Goal: Find specific page/section: Find specific page/section

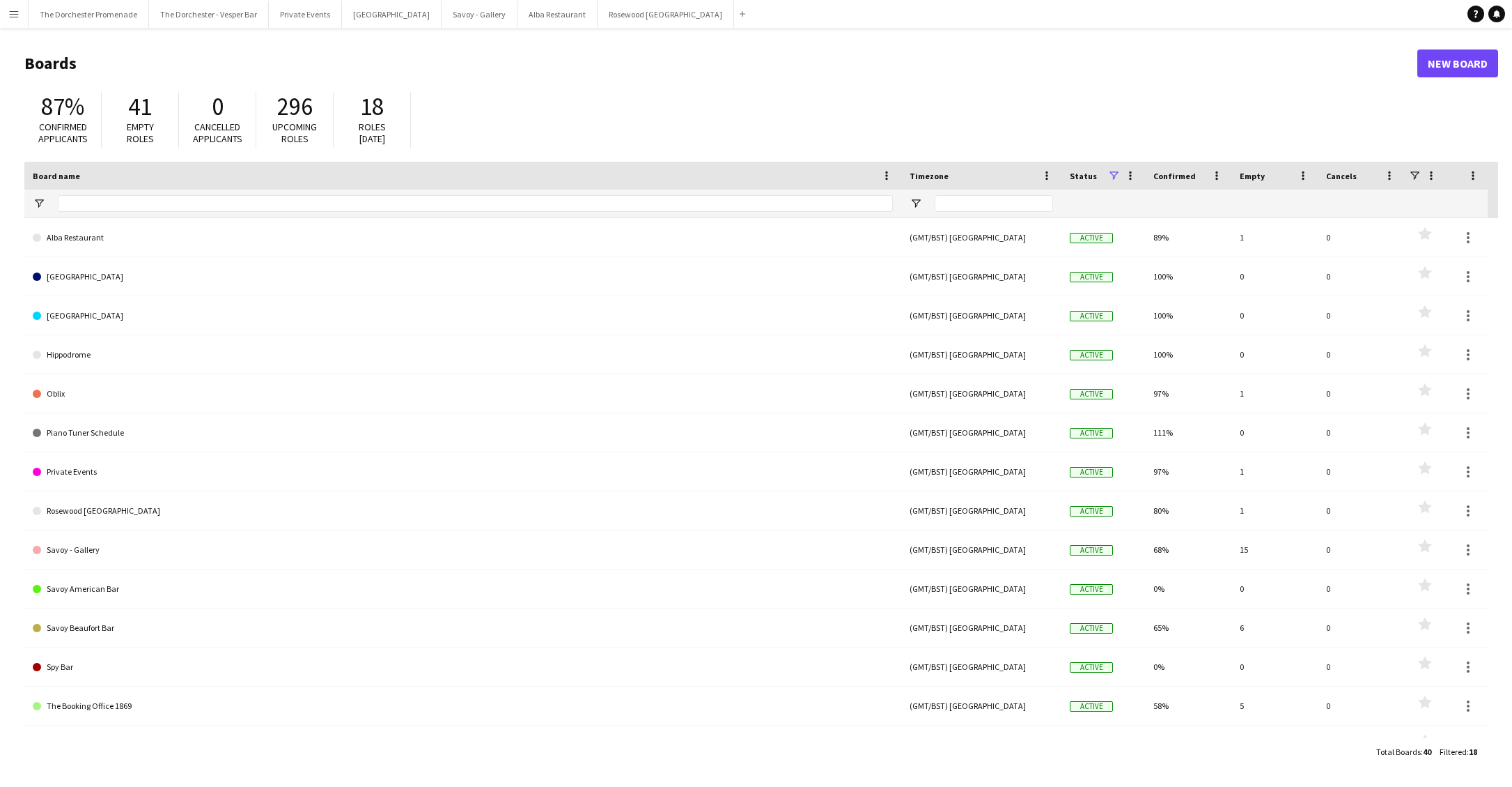
click at [18, 20] on button "Menu" at bounding box center [14, 14] width 28 height 28
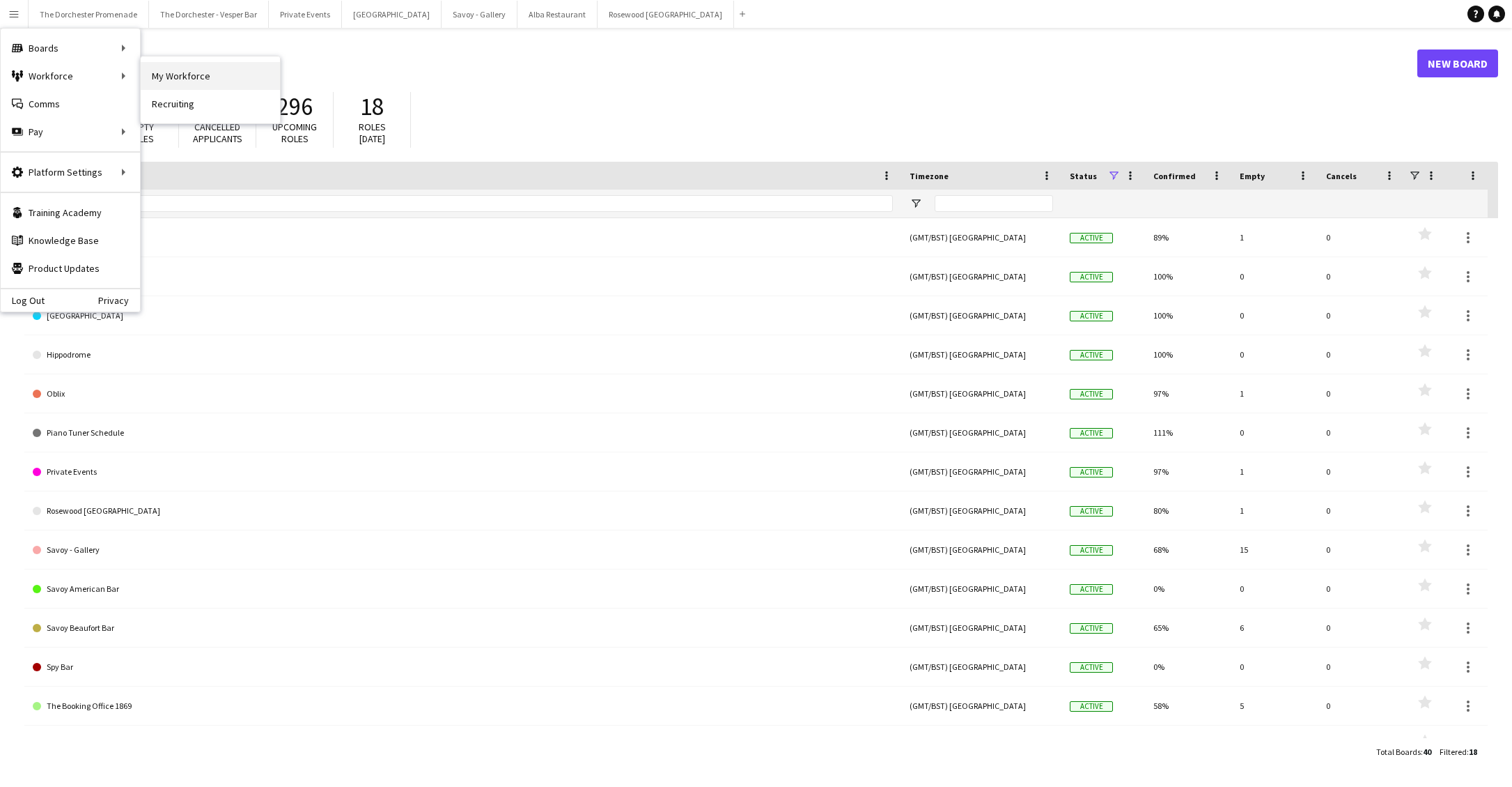
click at [186, 80] on link "My Workforce" at bounding box center [210, 76] width 139 height 28
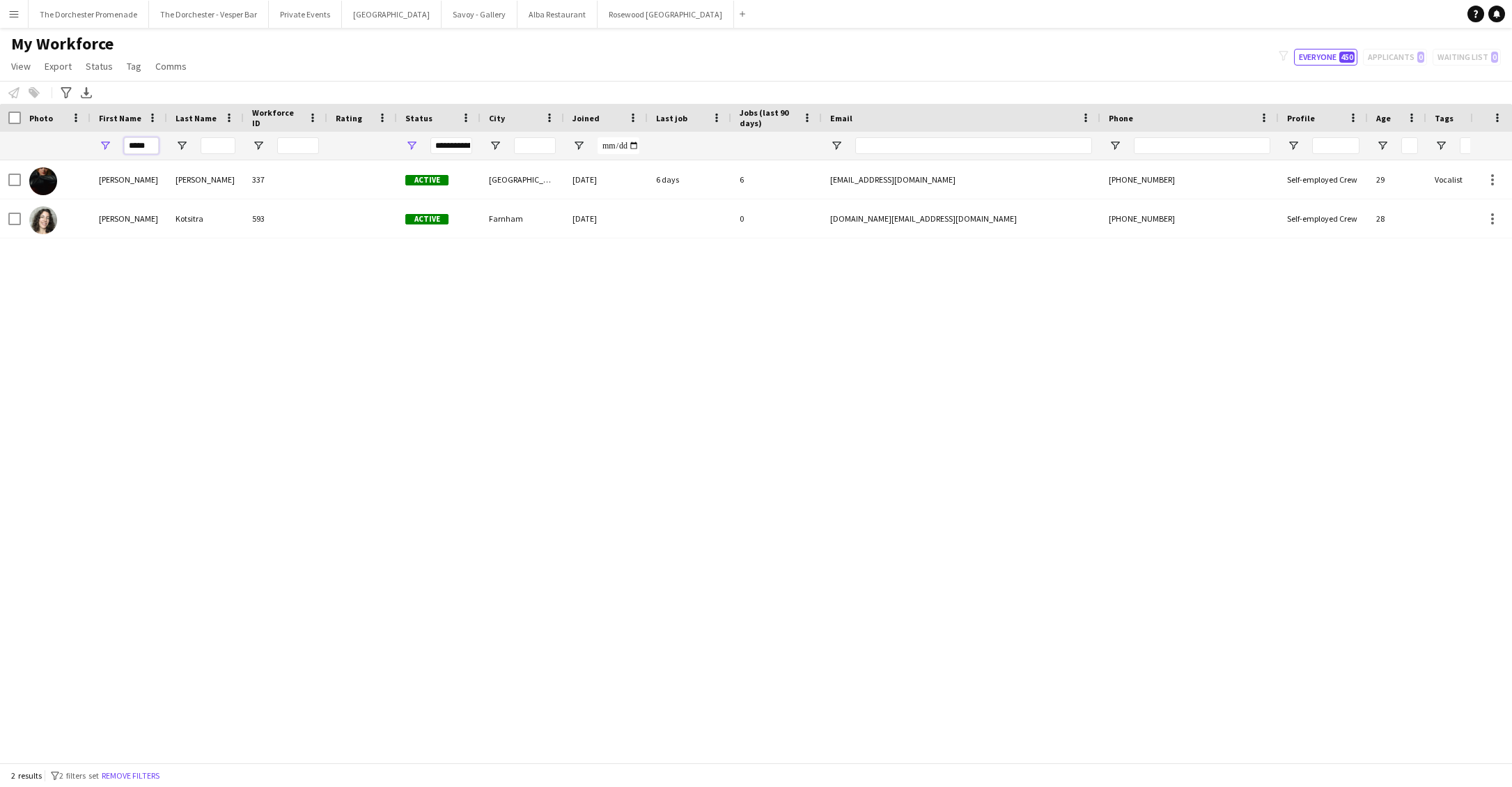
drag, startPoint x: 152, startPoint y: 145, endPoint x: 91, endPoint y: 139, distance: 61.3
click at [91, 139] on div "*****" at bounding box center [129, 146] width 77 height 28
type input "*"
type input "*******"
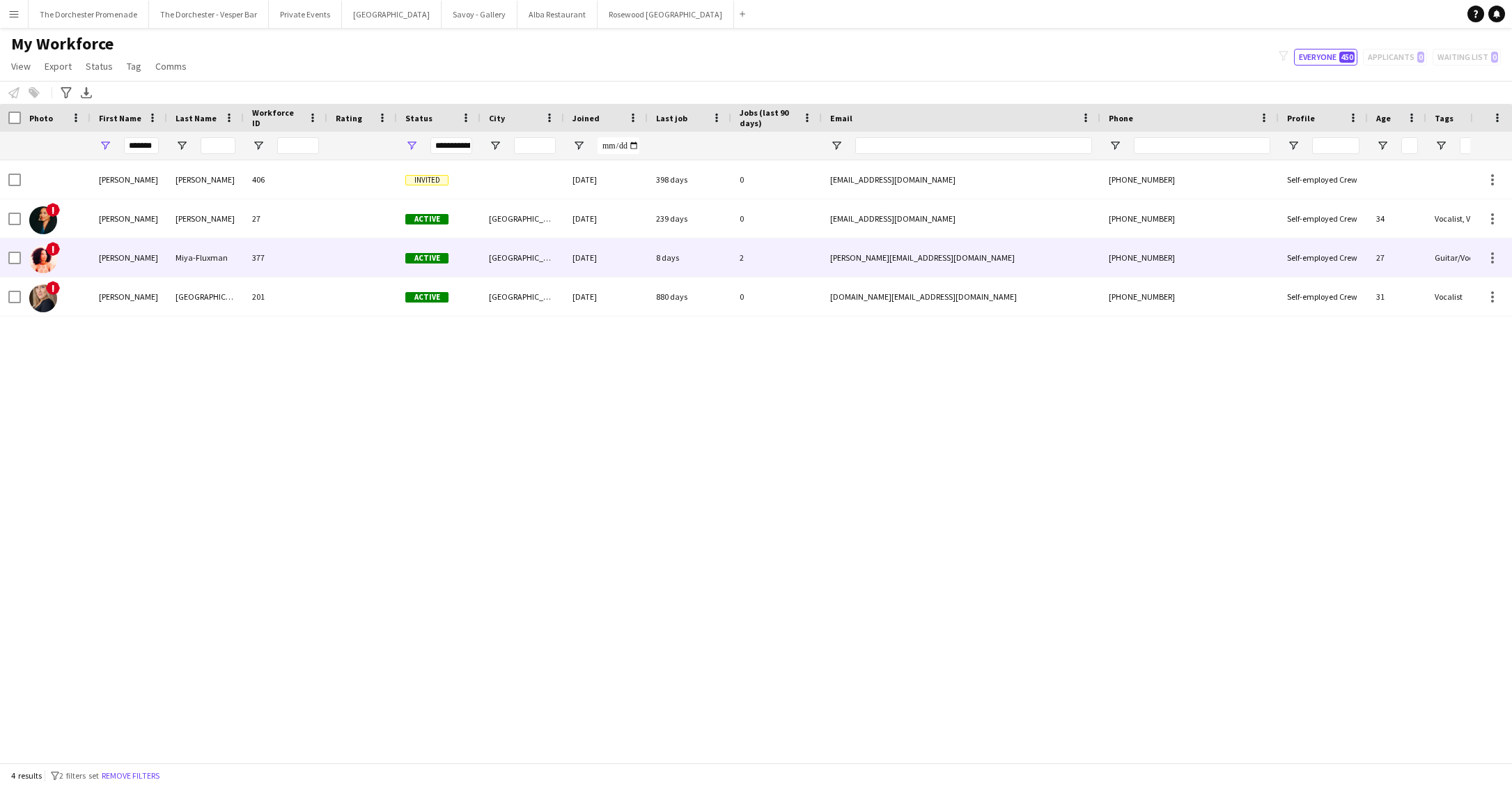
click at [155, 257] on div "[PERSON_NAME]" at bounding box center [129, 257] width 77 height 38
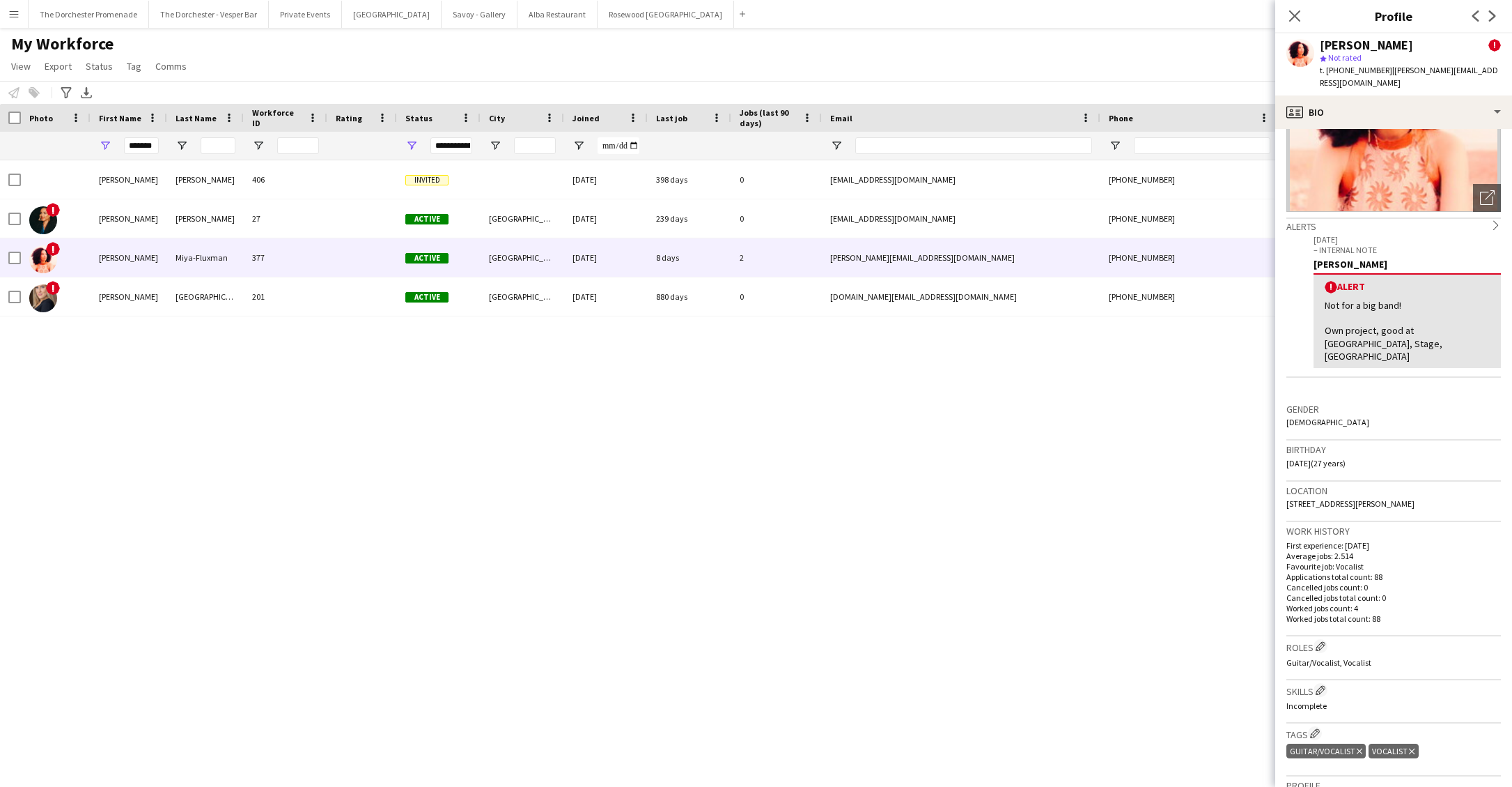
scroll to position [434, 0]
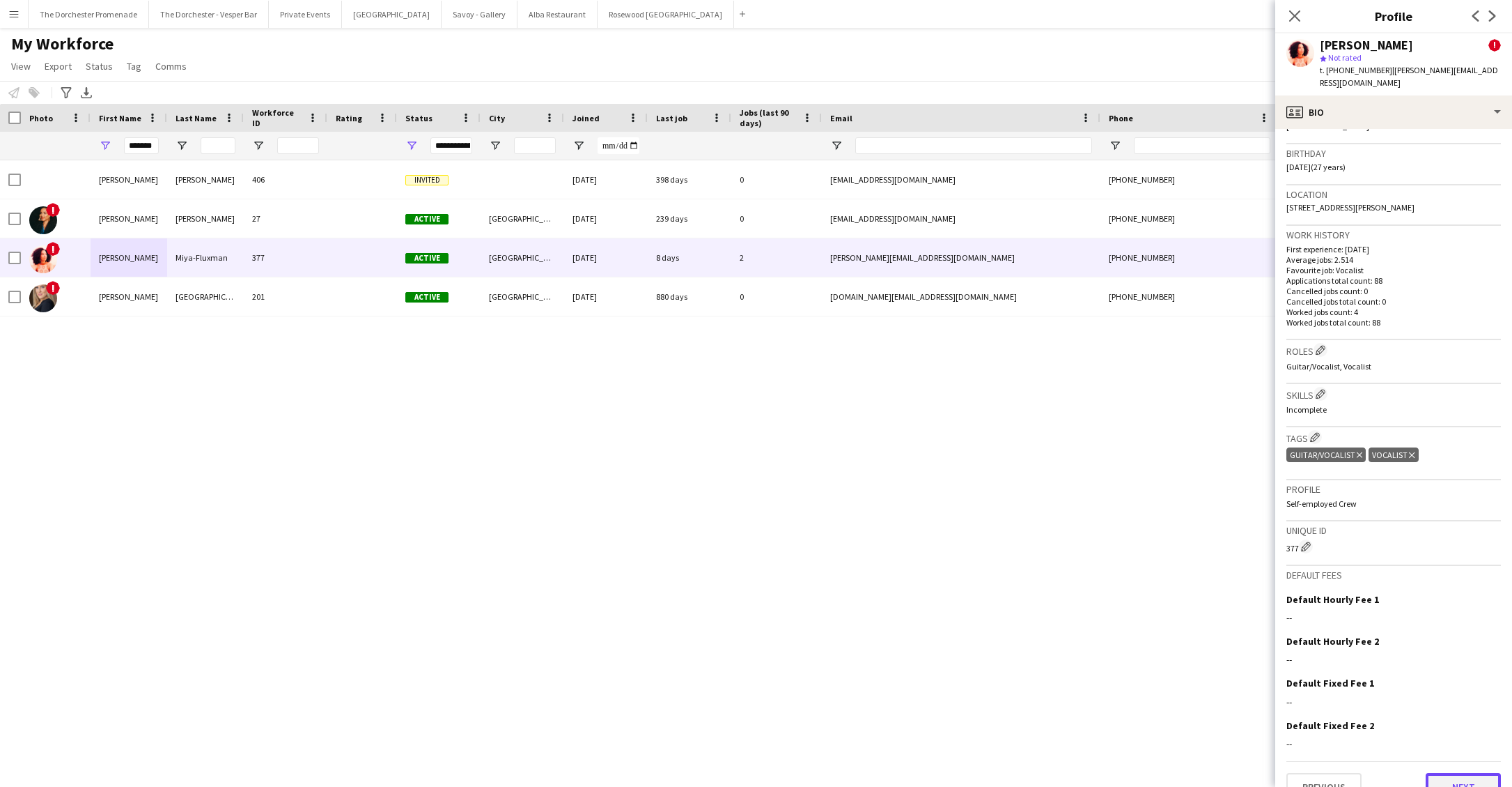
click at [1462, 773] on button "Next" at bounding box center [1464, 787] width 75 height 28
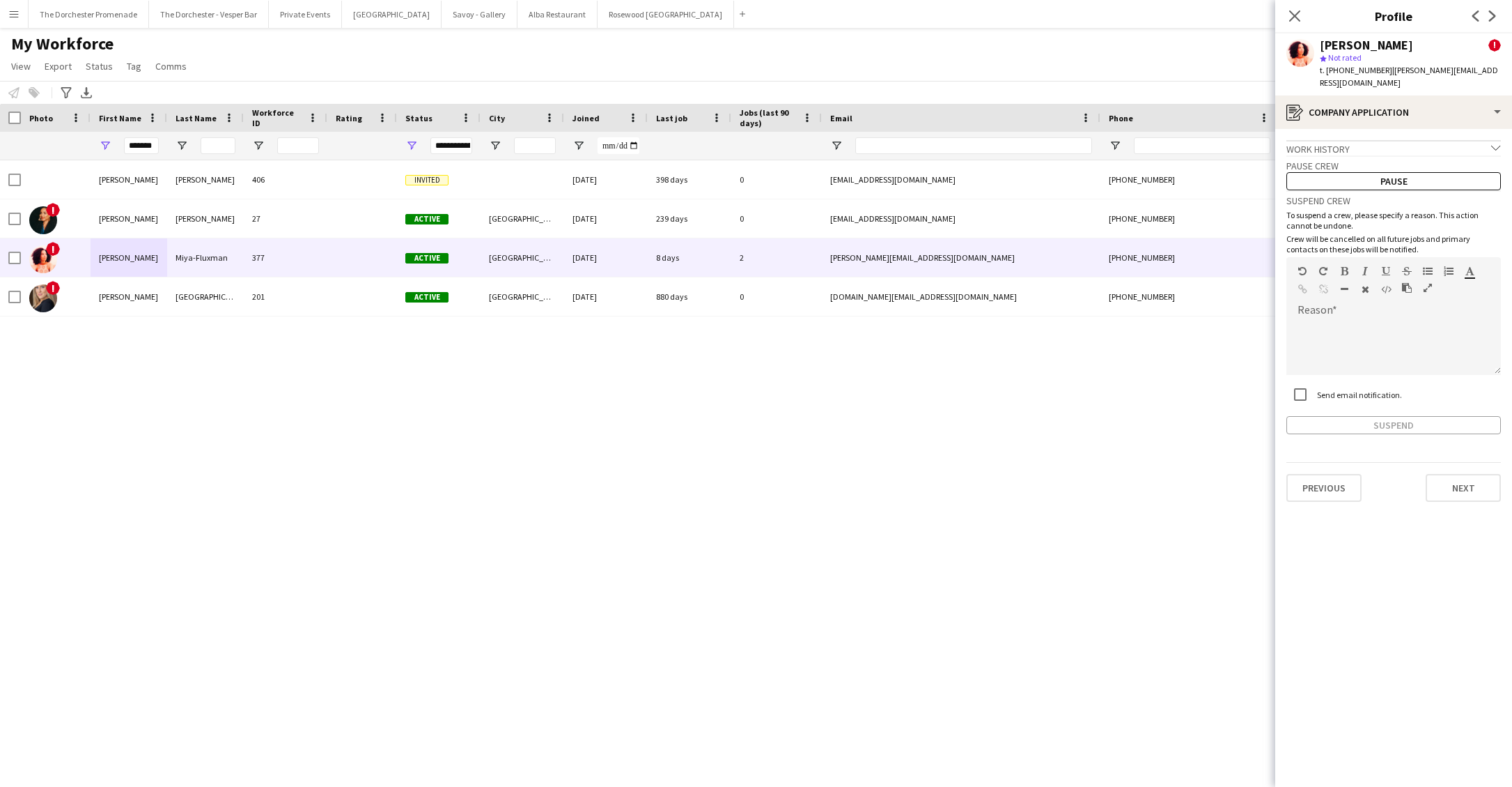
click at [1486, 140] on div "Work history chevron-down" at bounding box center [1394, 148] width 215 height 16
click at [1460, 494] on button "Next" at bounding box center [1464, 500] width 75 height 28
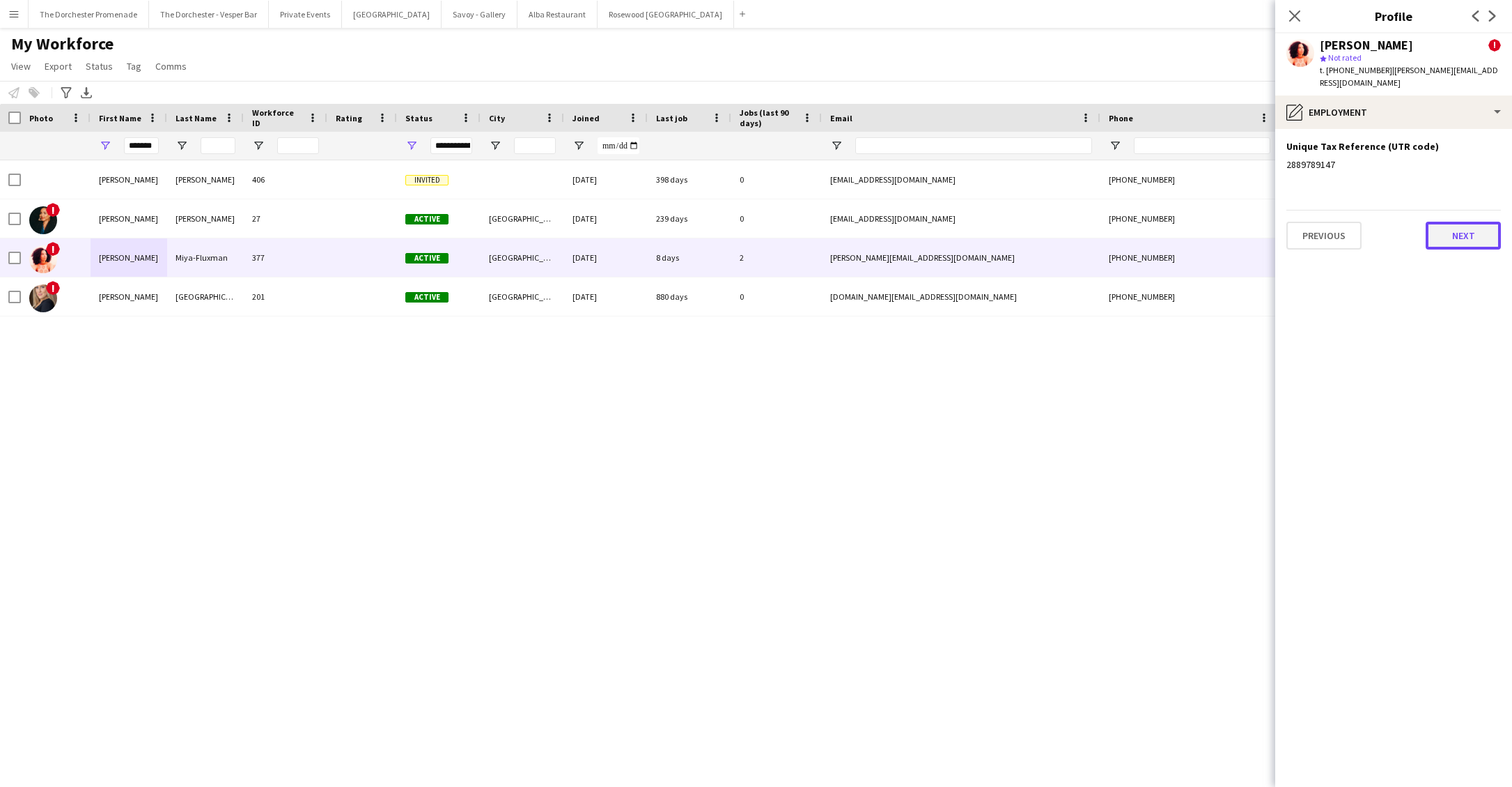
click at [1466, 222] on button "Next" at bounding box center [1464, 236] width 75 height 28
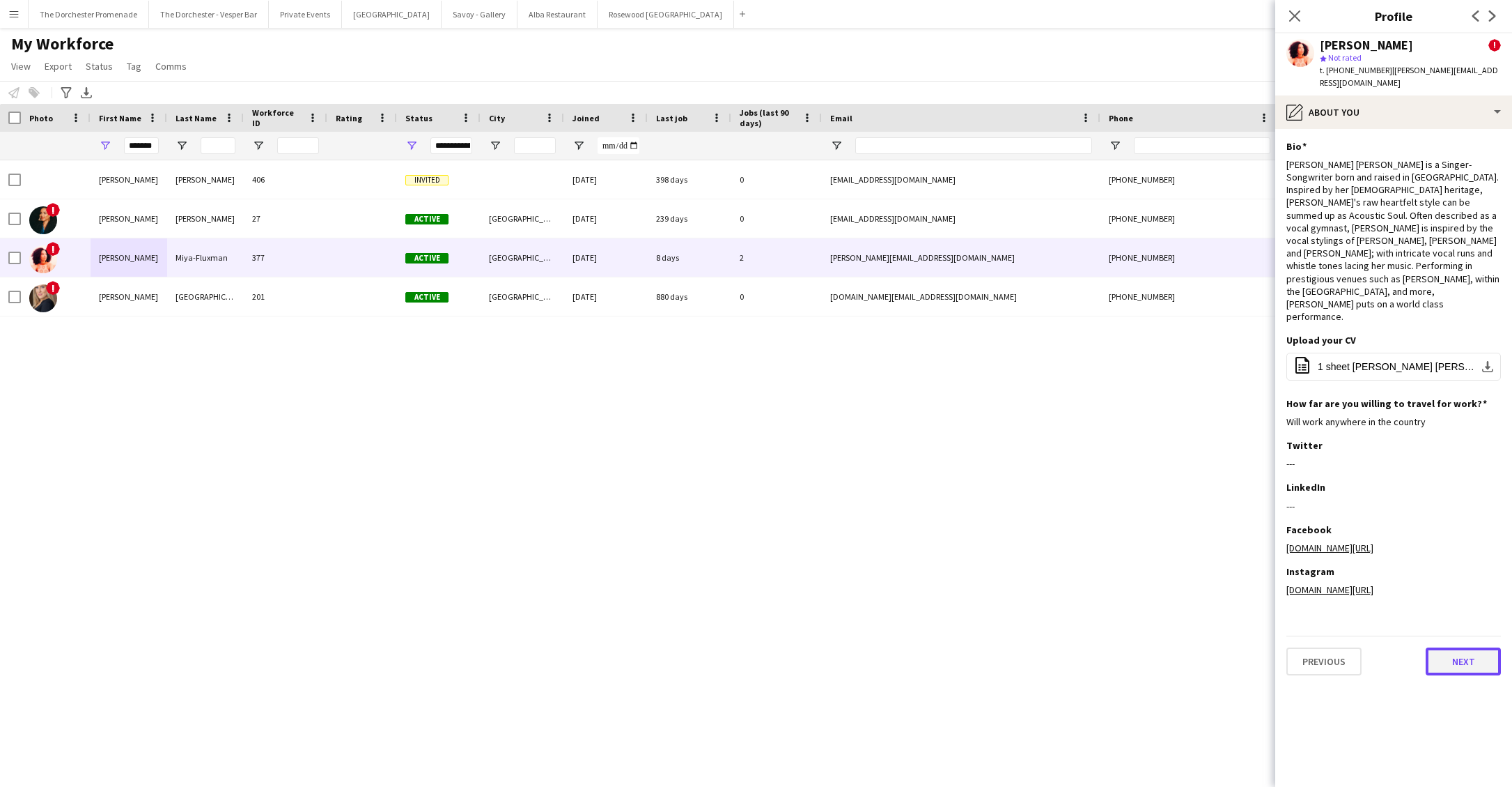
click at [1465, 648] on button "Next" at bounding box center [1464, 662] width 75 height 28
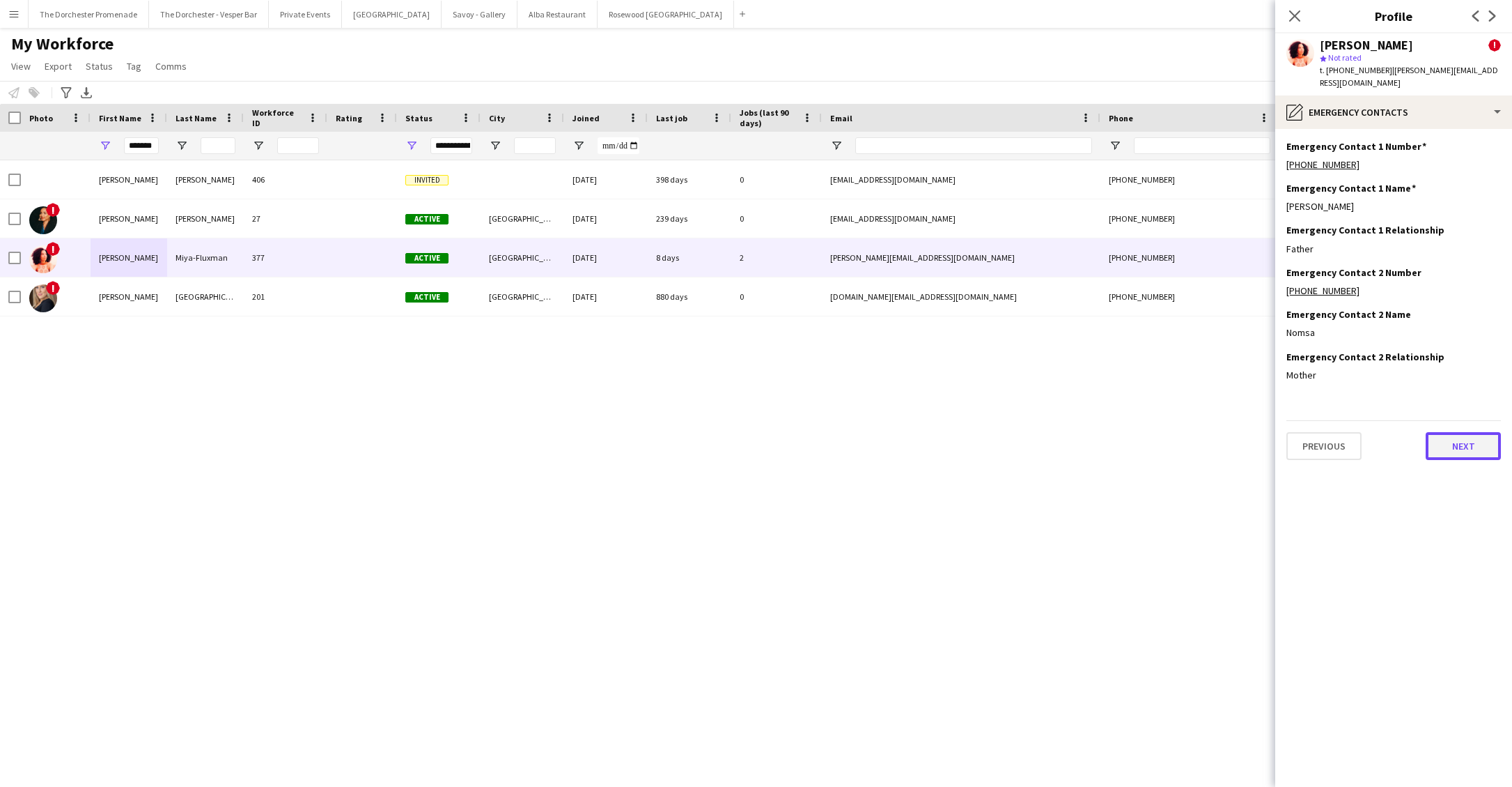
click at [1460, 432] on button "Next" at bounding box center [1464, 446] width 75 height 28
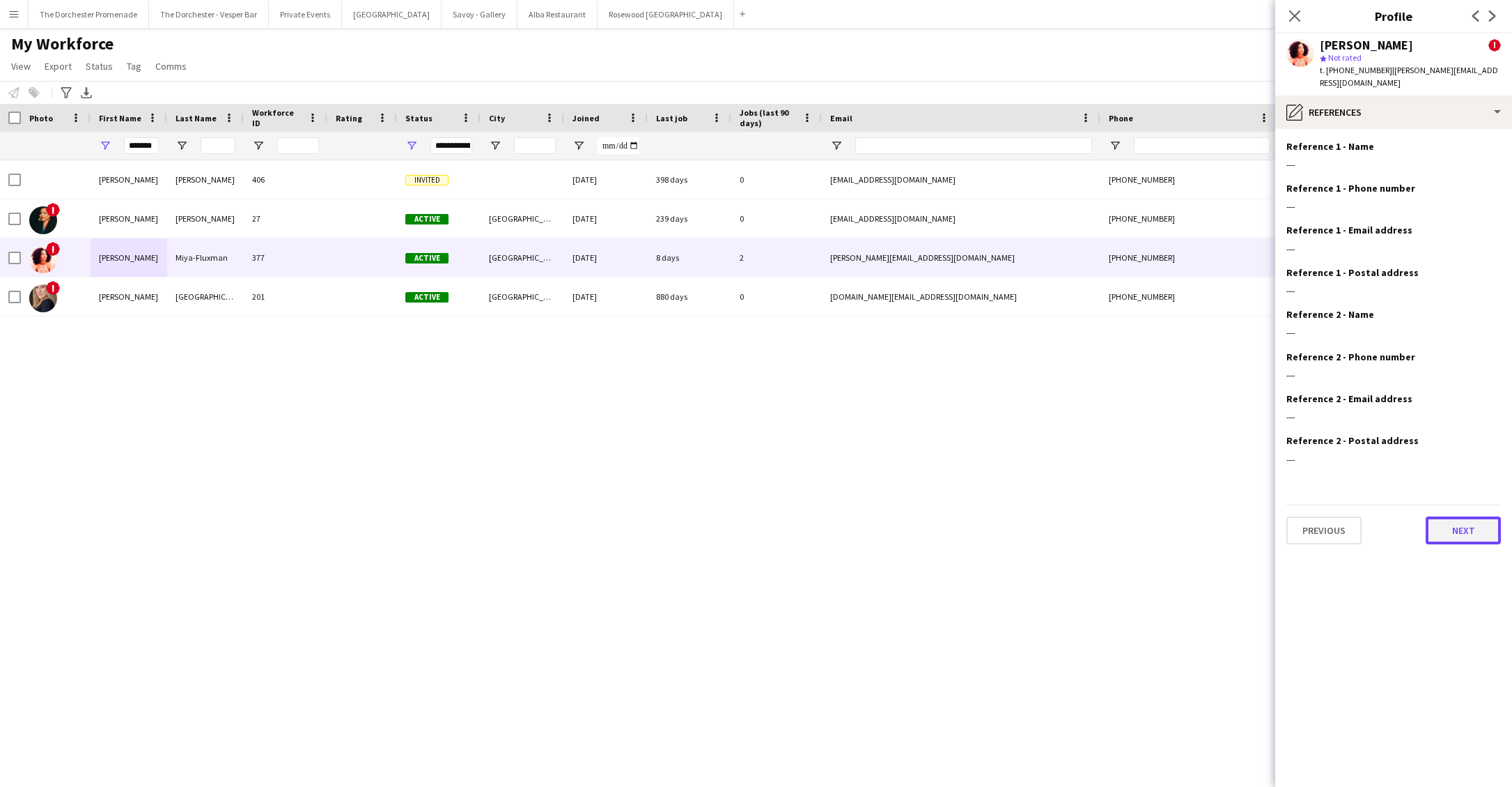
click at [1463, 517] on button "Next" at bounding box center [1464, 531] width 75 height 28
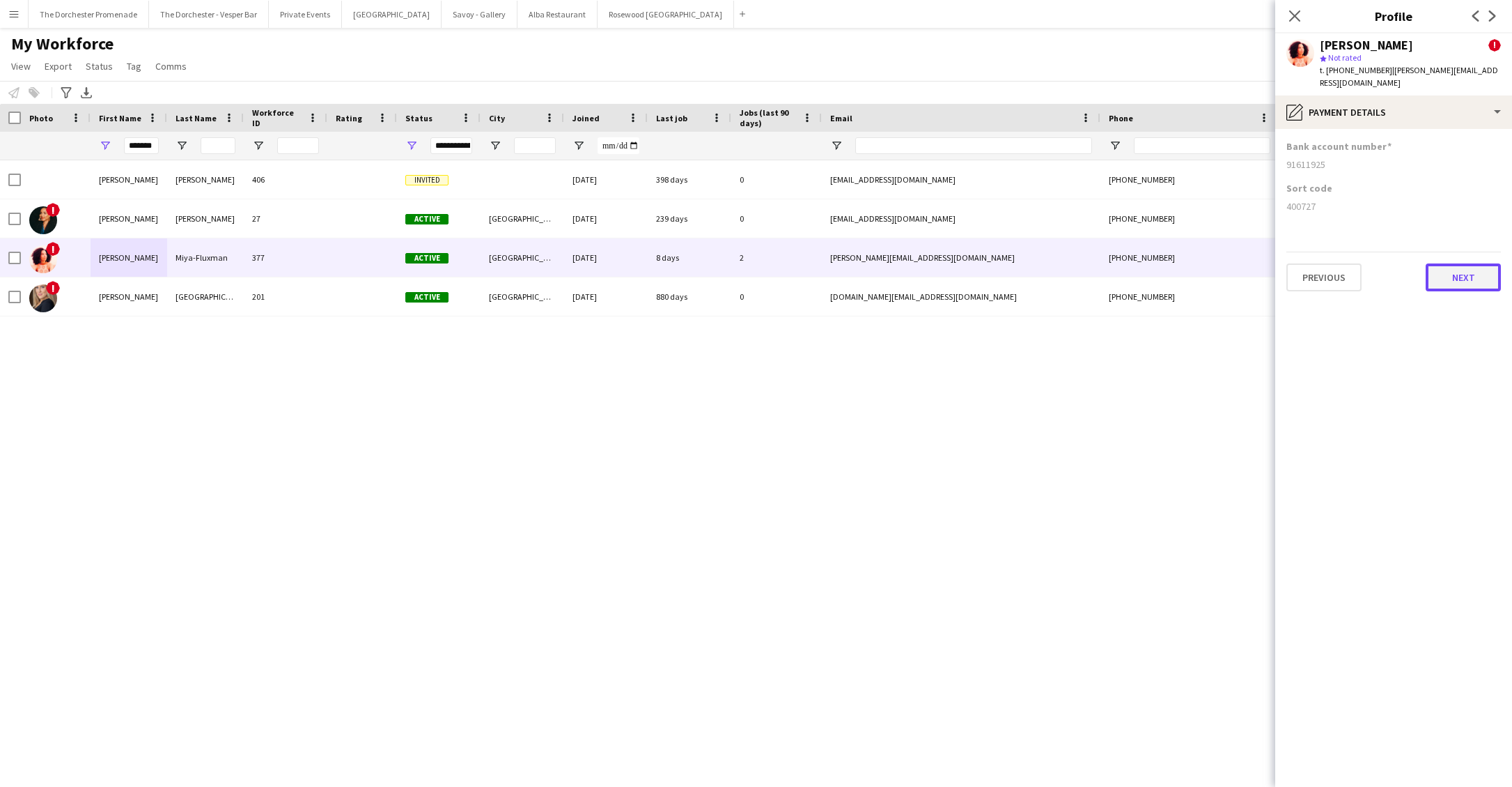
click at [1464, 264] on button "Next" at bounding box center [1464, 277] width 75 height 28
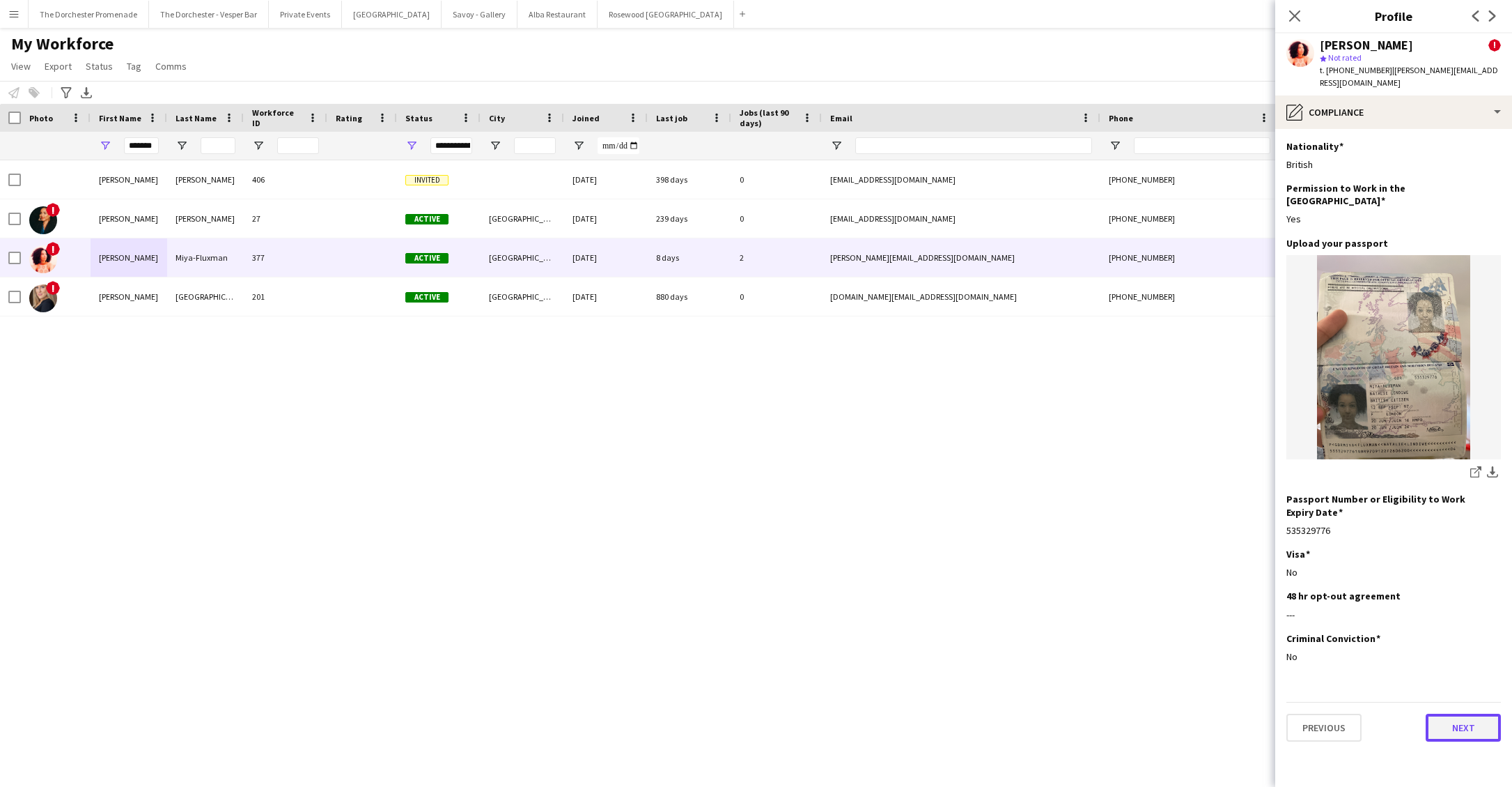
click at [1453, 714] on button "Next" at bounding box center [1464, 728] width 75 height 28
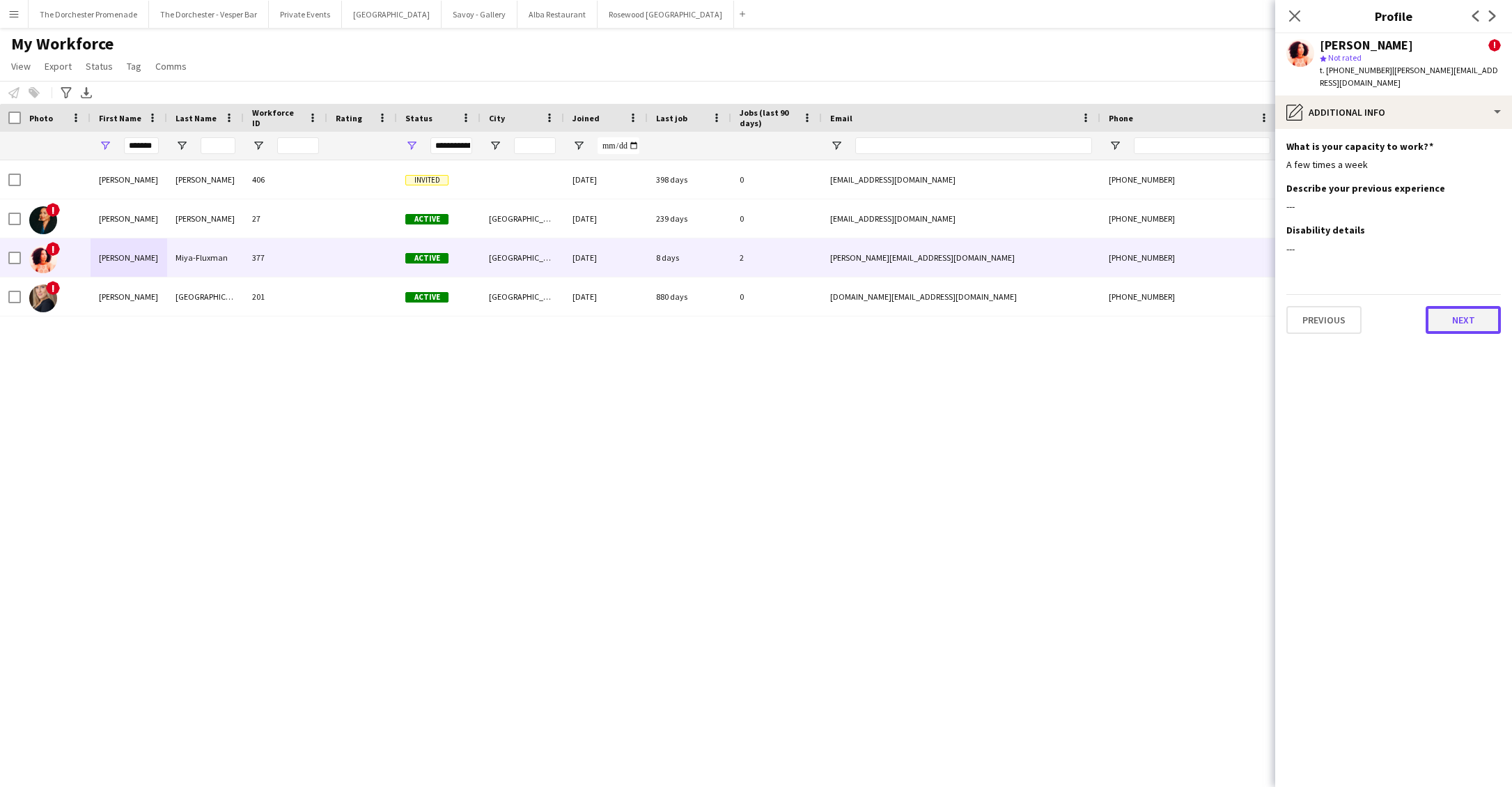
click at [1458, 313] on button "Next" at bounding box center [1464, 320] width 75 height 28
